Goal: Task Accomplishment & Management: Manage account settings

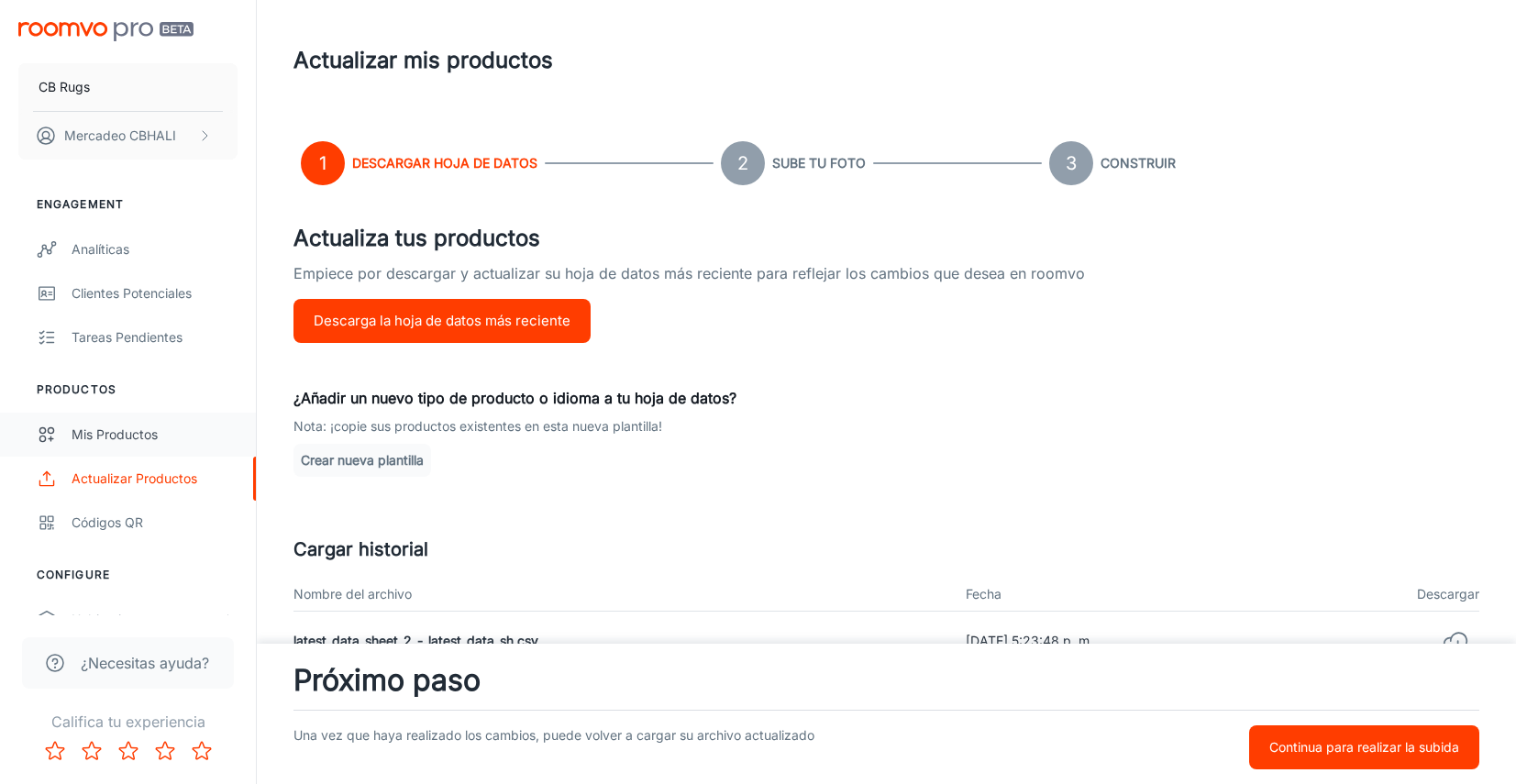
click at [139, 440] on div "Mis productos" at bounding box center [155, 435] width 166 height 21
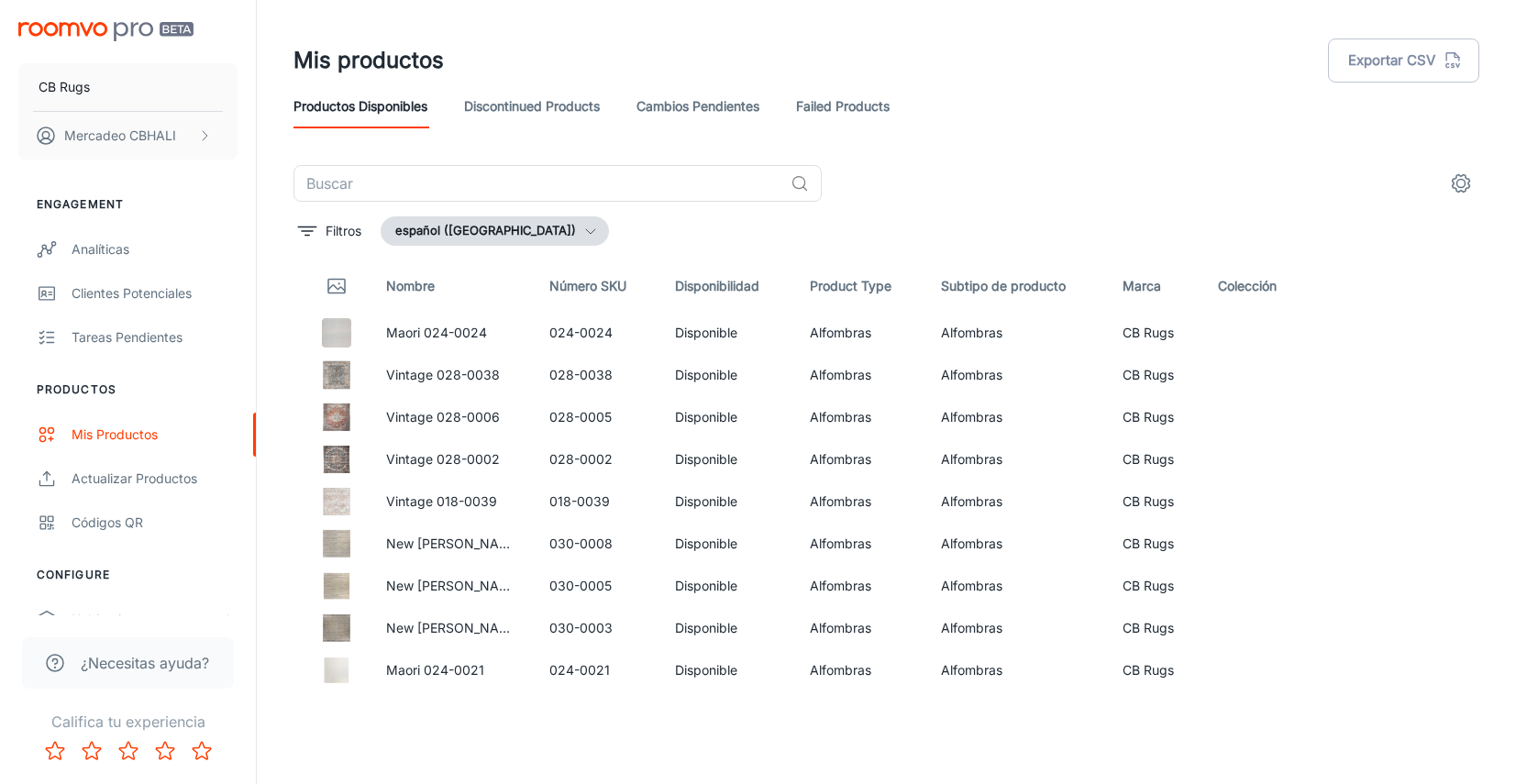
click at [724, 105] on link "Cambios pendientes" at bounding box center [698, 105] width 123 height 44
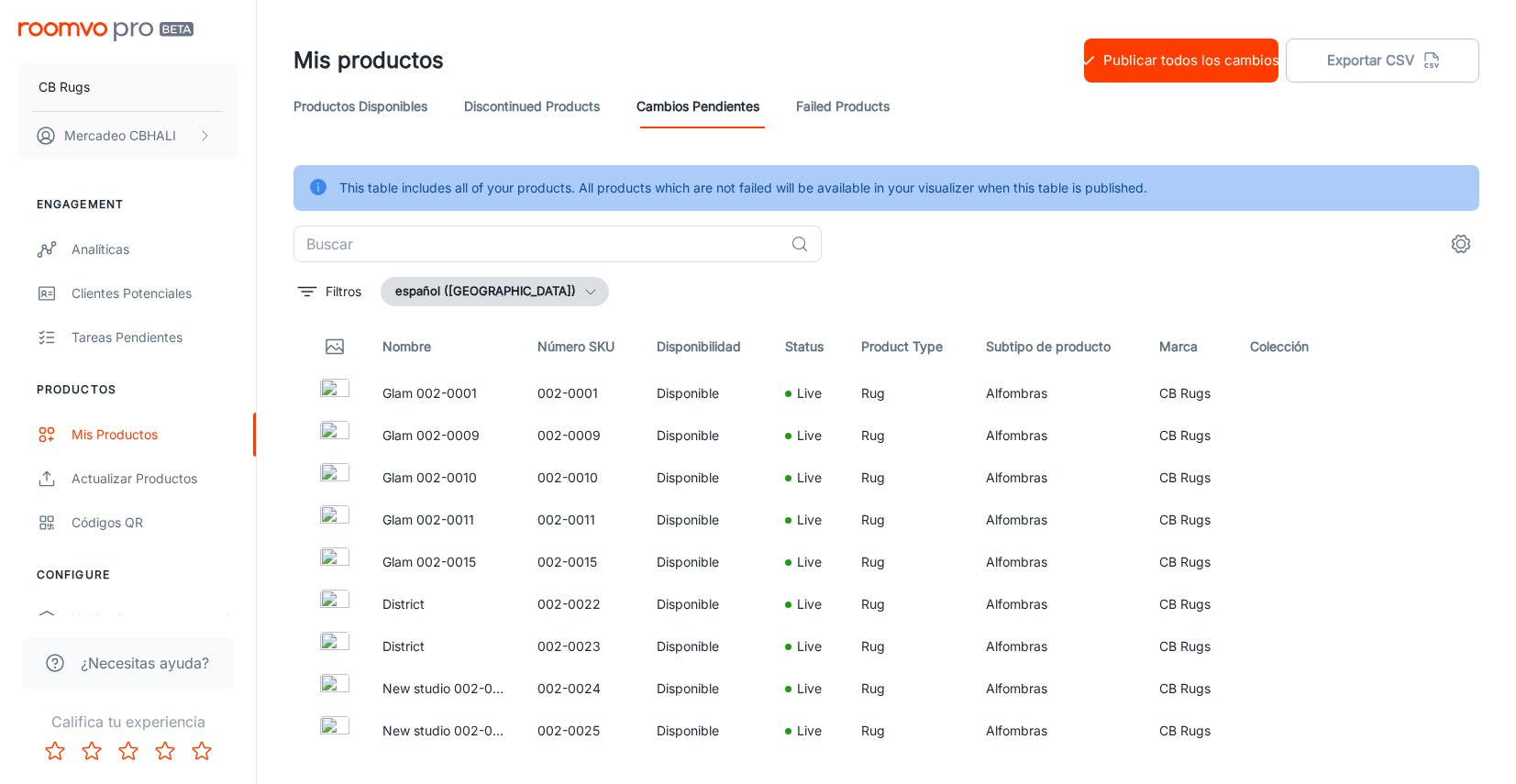
click at [863, 108] on link "Failed Products" at bounding box center [843, 105] width 93 height 44
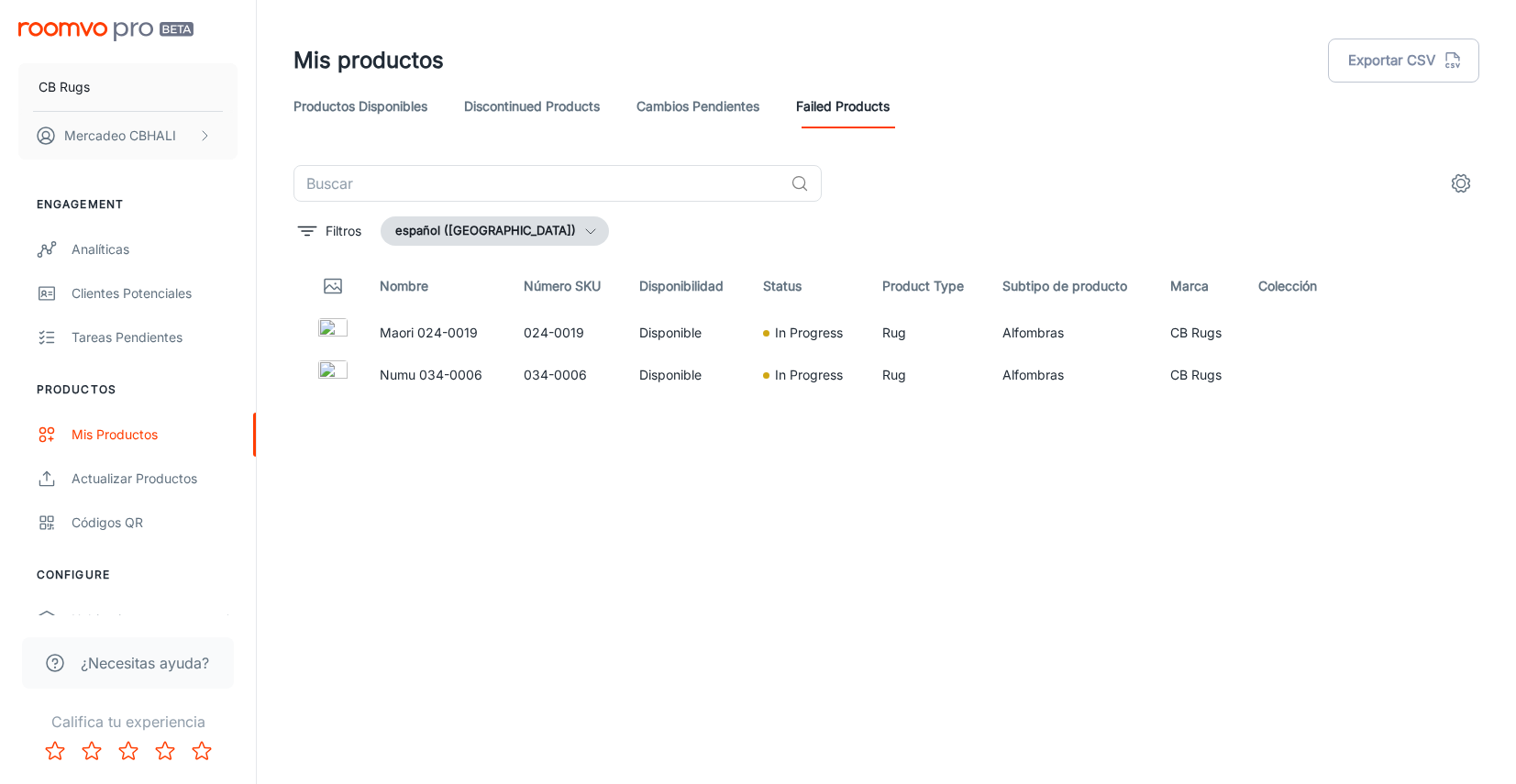
click at [687, 111] on link "Cambios pendientes" at bounding box center [698, 105] width 123 height 44
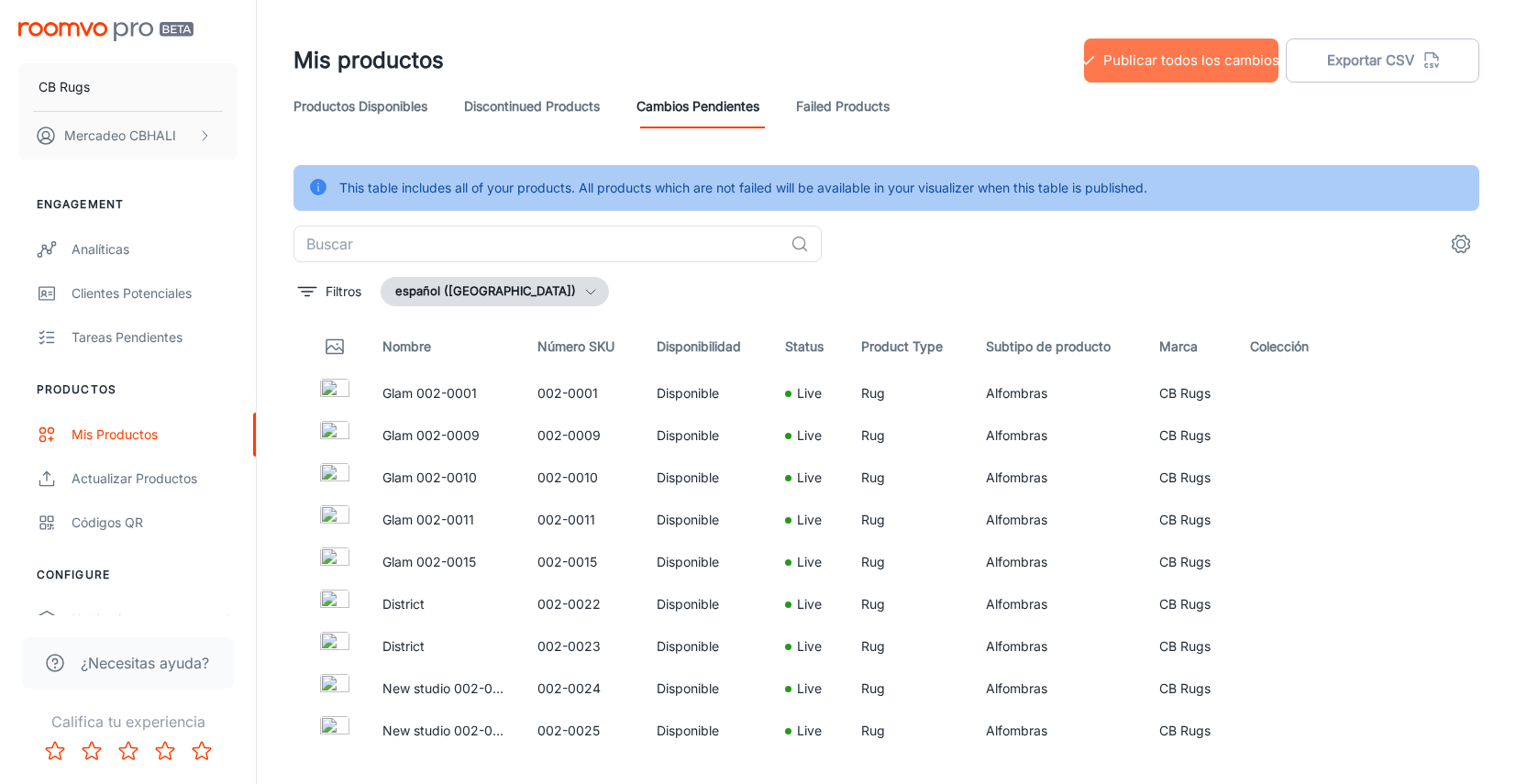
click at [1198, 64] on button "Publicar todos los cambios" at bounding box center [1182, 60] width 194 height 44
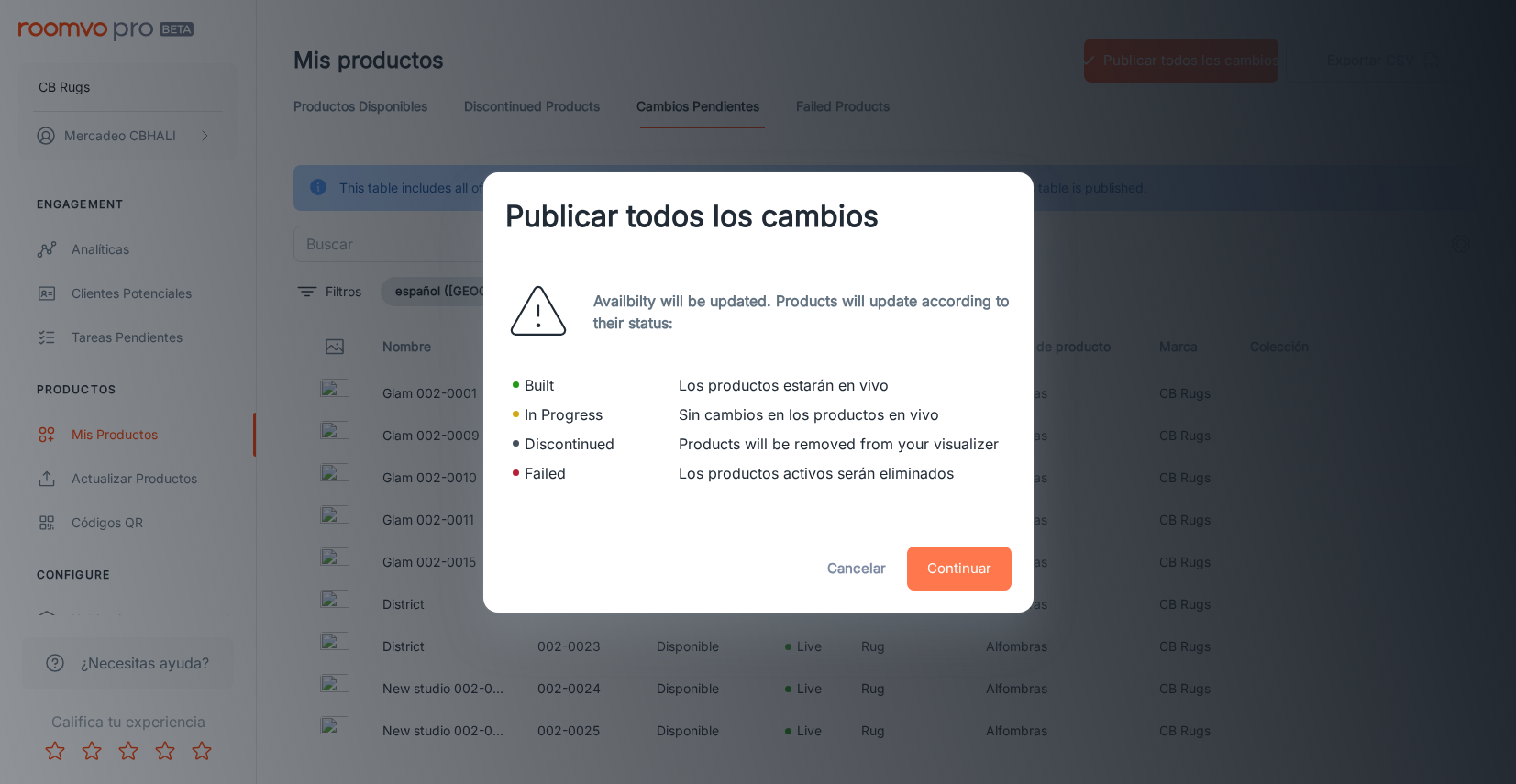
click at [962, 559] on button "Continuar" at bounding box center [960, 568] width 105 height 44
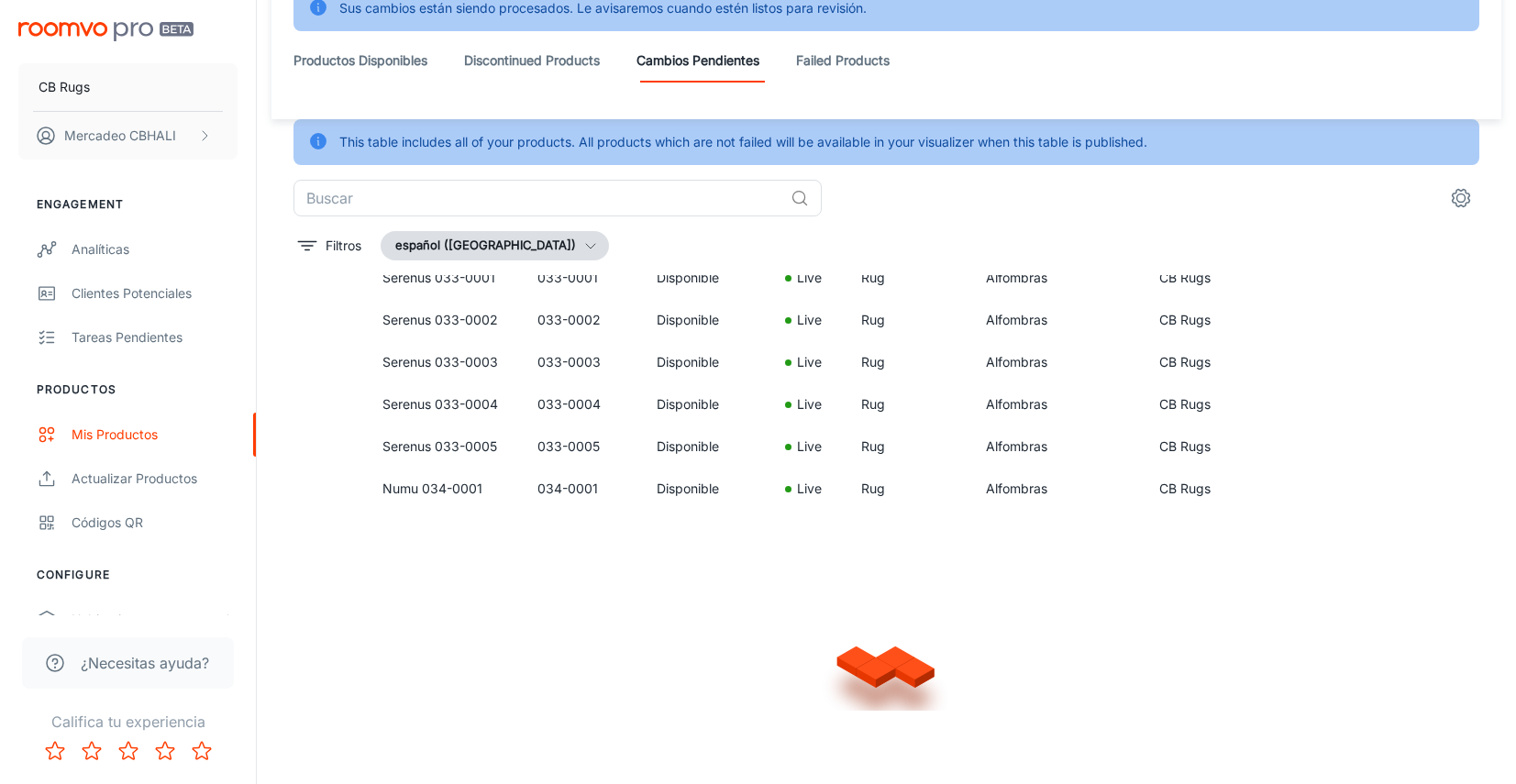
scroll to position [2620, 0]
